Goal: Information Seeking & Learning: Learn about a topic

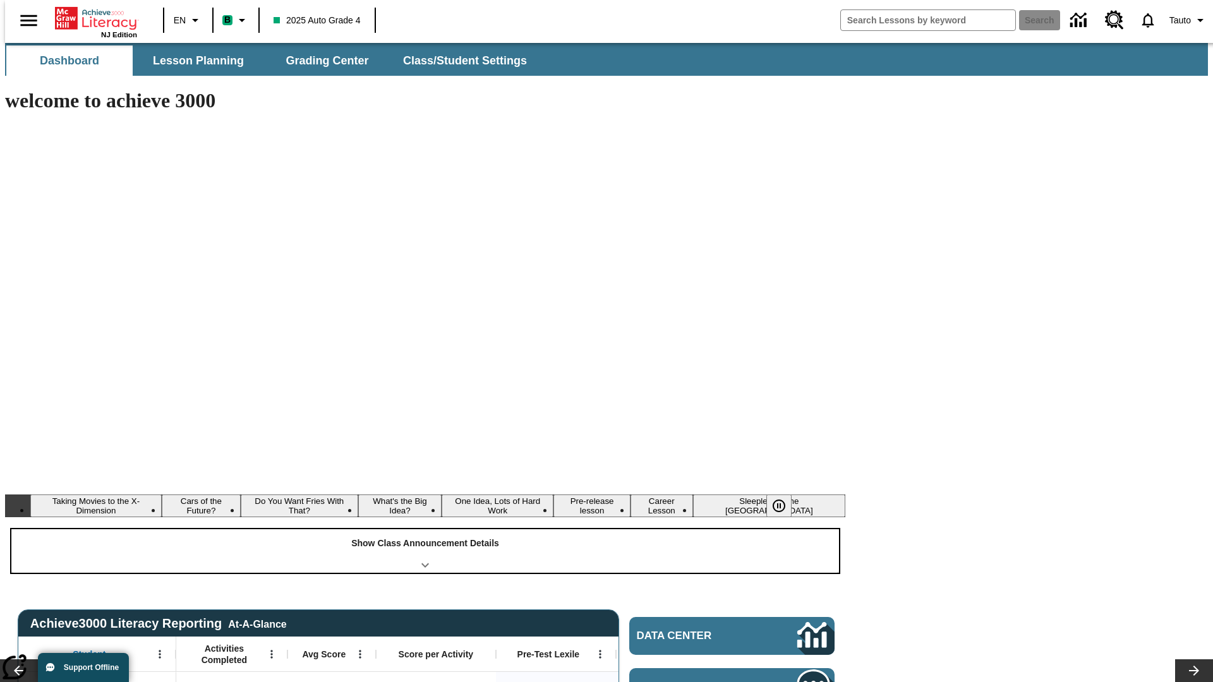
click at [425, 529] on div "Show Class Announcement Details" at bounding box center [425, 551] width 828 height 44
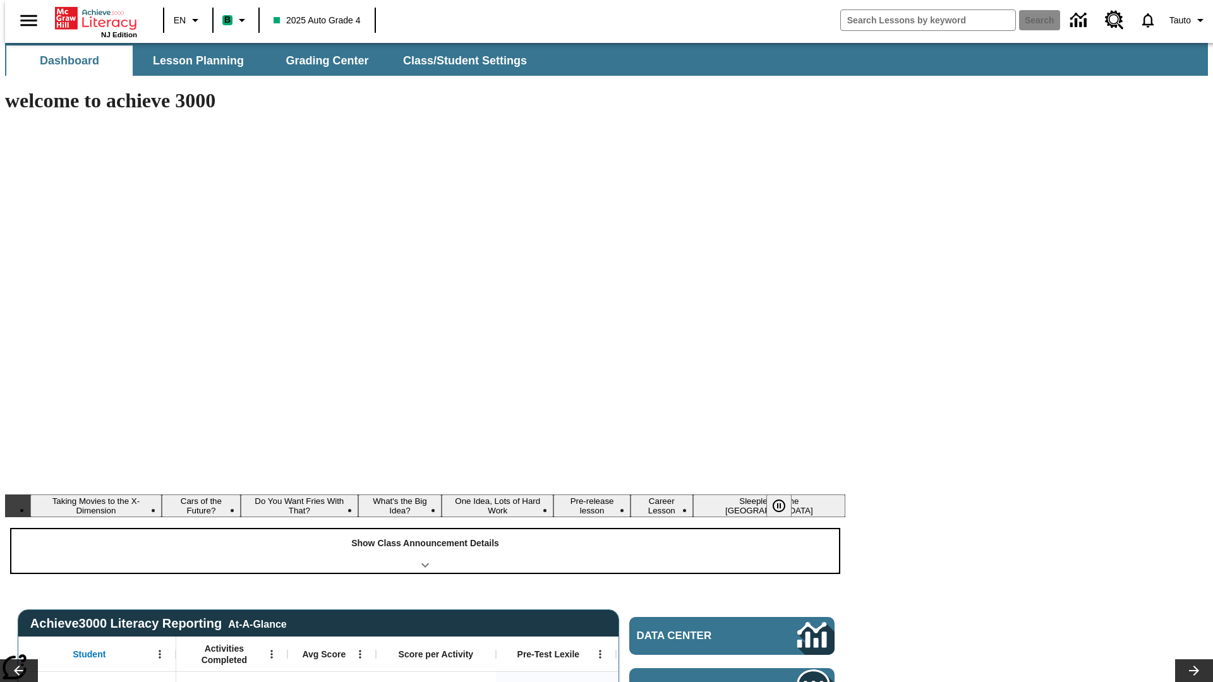
click at [425, 529] on div "Show Class Announcement Details" at bounding box center [425, 551] width 828 height 44
